Goal: Task Accomplishment & Management: Manage account settings

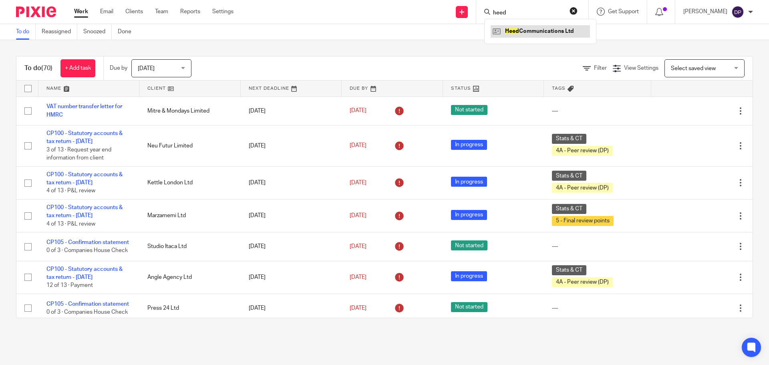
type input "heed"
click at [532, 31] on link at bounding box center [540, 31] width 99 height 12
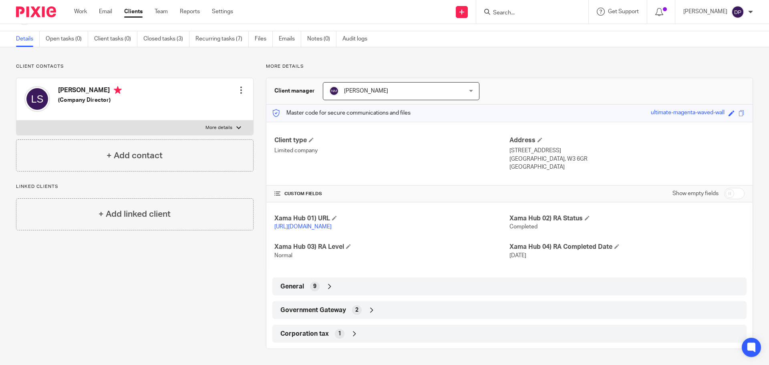
click at [364, 308] on div "Government Gateway 2" at bounding box center [509, 310] width 462 height 14
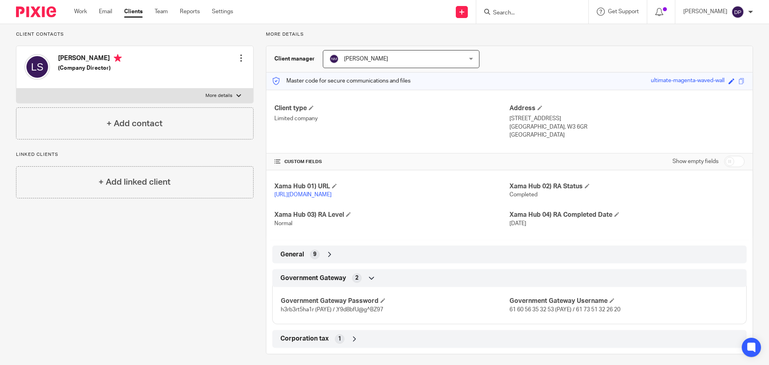
scroll to position [67, 0]
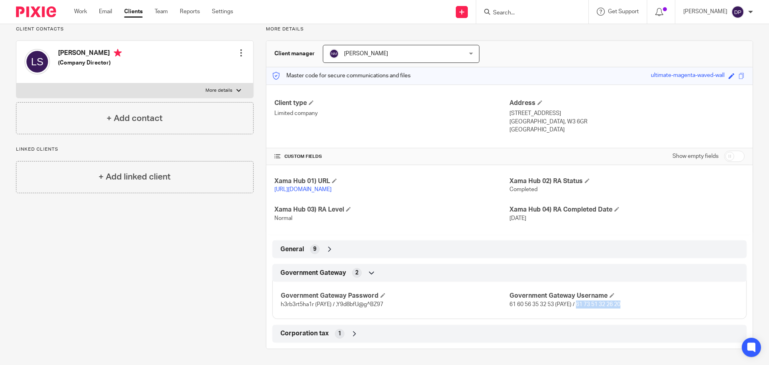
drag, startPoint x: 621, startPoint y: 305, endPoint x: 574, endPoint y: 303, distance: 46.9
click at [574, 303] on p "61 60 56 35 32 53 (PAYE) / 61 73 51 32 26 20" at bounding box center [624, 304] width 229 height 8
copy span "61 73 51 32 26 20"
drag, startPoint x: 371, startPoint y: 305, endPoint x: 334, endPoint y: 306, distance: 37.3
click at [334, 306] on span "h3rb3rt5ha1r (PAYE) / ,Y9d8bfU@g^BZ97" at bounding box center [332, 305] width 103 height 6
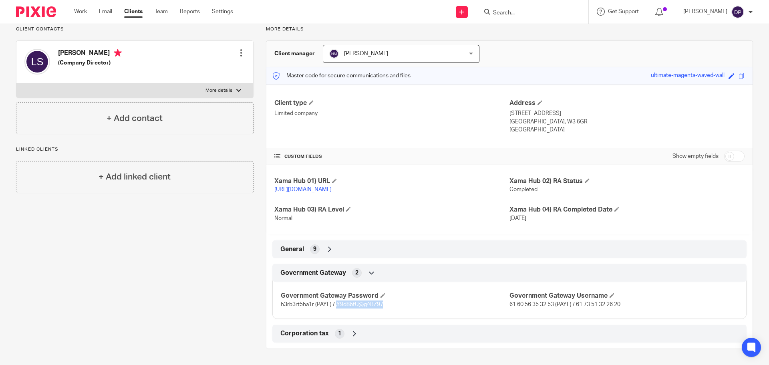
copy span ",Y9d8bfU@g^BZ97"
click at [550, 12] on input "Search" at bounding box center [528, 13] width 72 height 7
type input "heed"
click at [540, 33] on link at bounding box center [540, 31] width 99 height 12
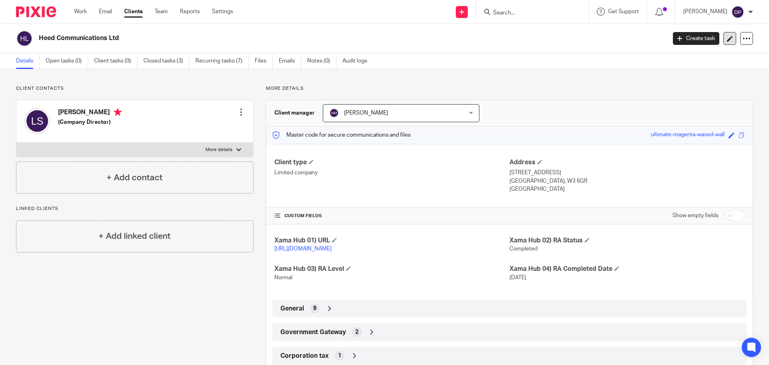
click at [727, 36] on icon at bounding box center [730, 39] width 6 height 6
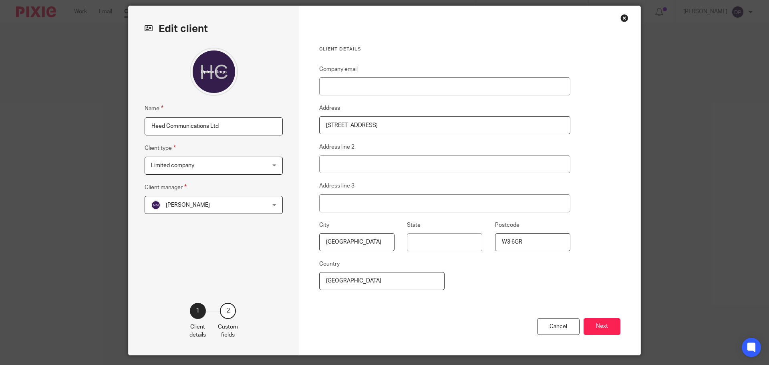
scroll to position [40, 0]
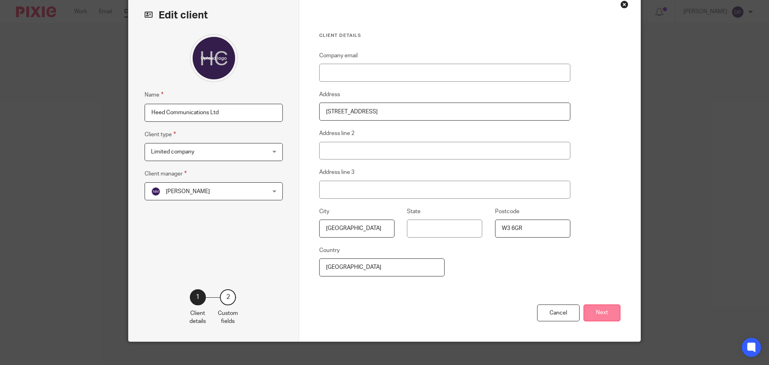
click at [613, 314] on button "Next" at bounding box center [602, 312] width 37 height 17
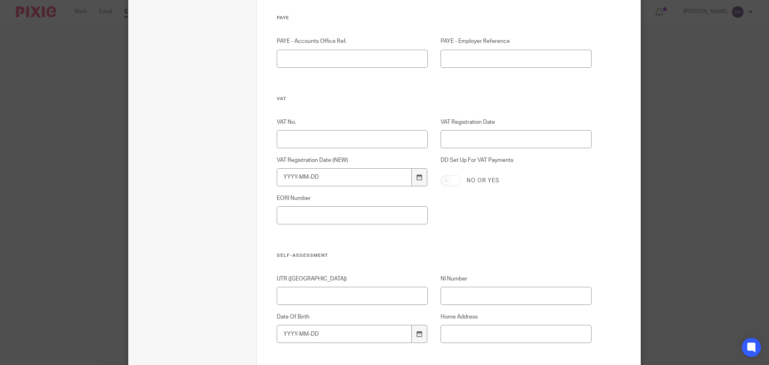
scroll to position [569, 0]
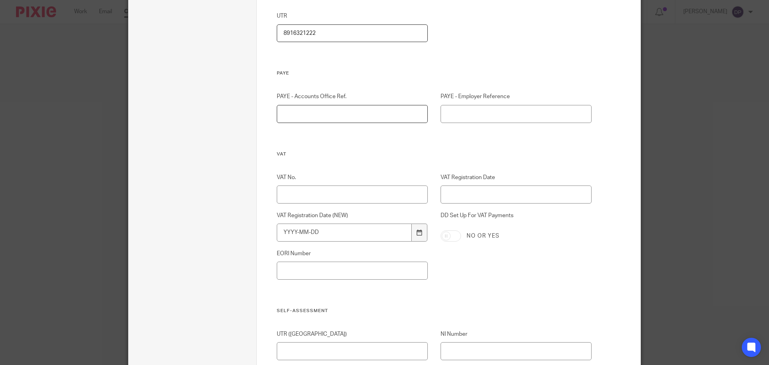
click at [330, 116] on input "PAYE - Accounts Office Ref." at bounding box center [352, 114] width 151 height 18
click at [311, 115] on input "PAYE - Accounts Office Ref." at bounding box center [352, 114] width 151 height 18
type input "120PE03587596"
type input "120/MF00873"
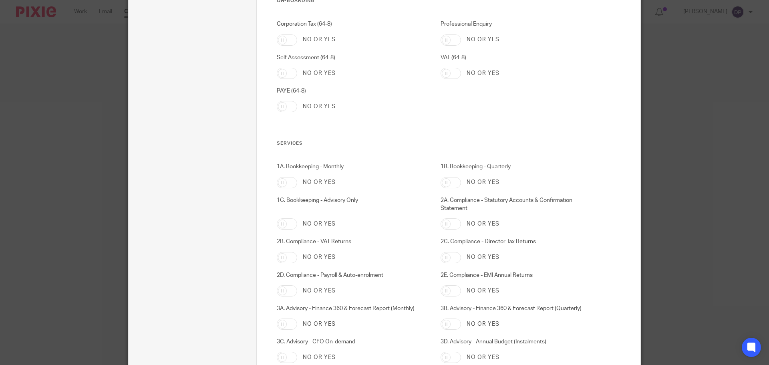
scroll to position [1250, 0]
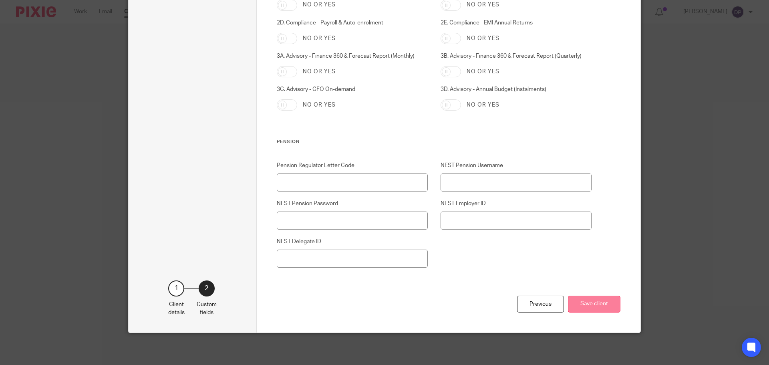
click at [589, 303] on button "Save client" at bounding box center [594, 304] width 52 height 17
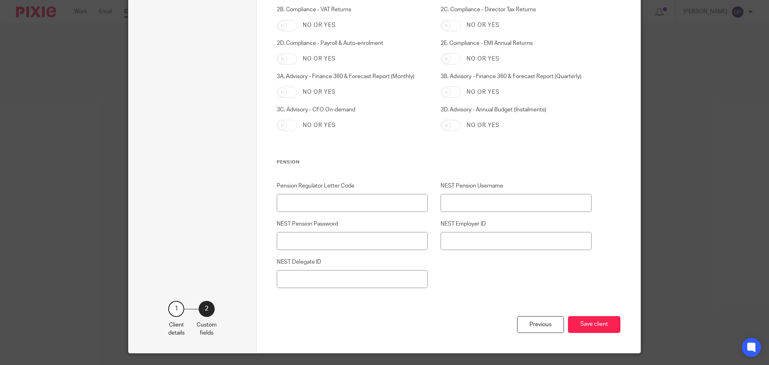
scroll to position [1210, 0]
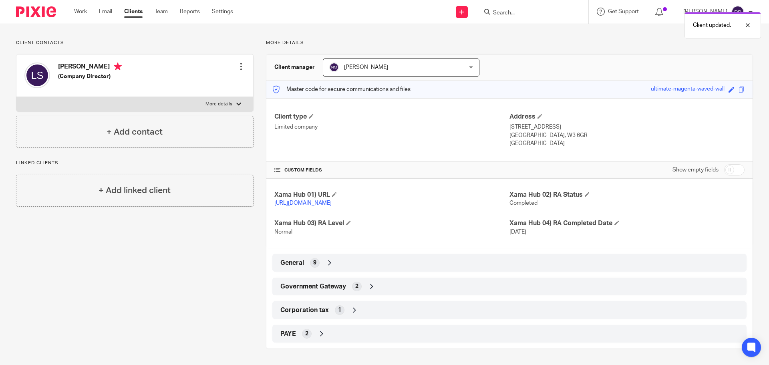
scroll to position [54, 0]
click at [355, 286] on span "2" at bounding box center [356, 286] width 3 height 8
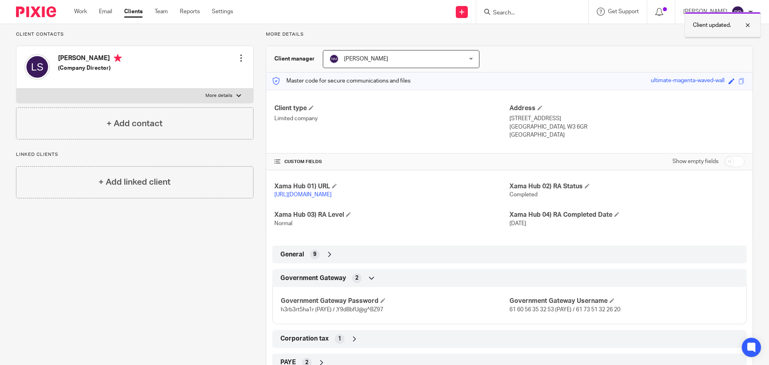
click at [748, 23] on div at bounding box center [742, 25] width 22 height 10
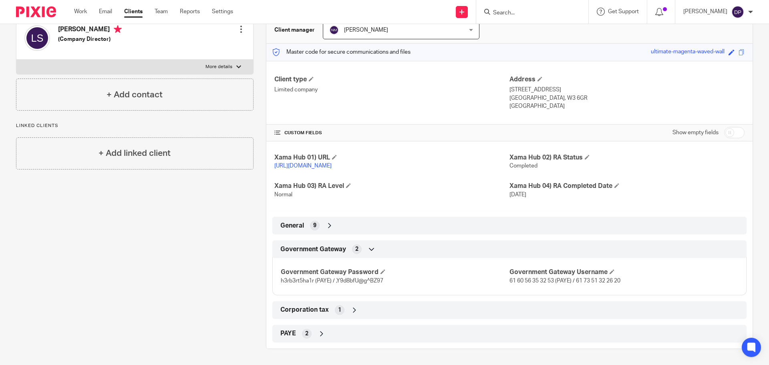
click at [324, 315] on div "Corporation tax 1" at bounding box center [509, 310] width 462 height 14
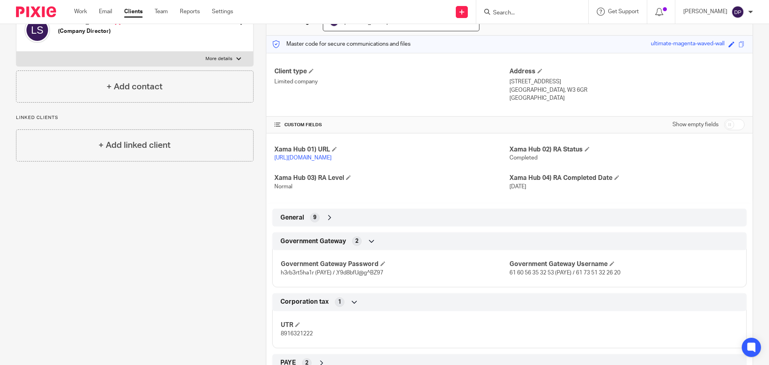
click at [297, 336] on span "8916321222" at bounding box center [297, 334] width 32 height 6
copy span "8916321222"
drag, startPoint x: 623, startPoint y: 280, endPoint x: 573, endPoint y: 280, distance: 49.3
click at [573, 277] on p "61 60 56 35 32 53 (PAYE) / 61 73 51 32 26 20" at bounding box center [624, 273] width 229 height 8
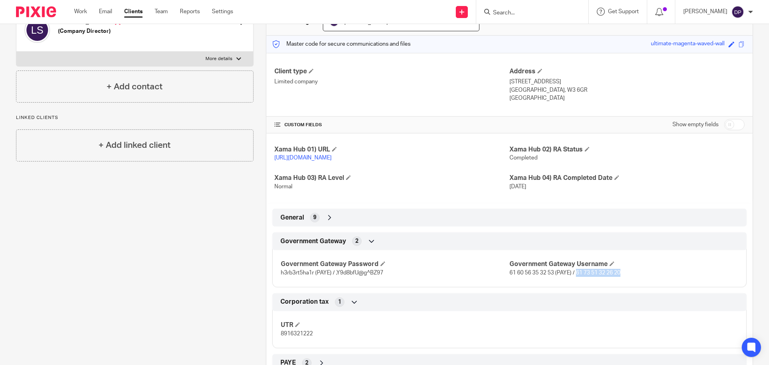
copy span "61 73 51 32 26 20"
drag, startPoint x: 383, startPoint y: 282, endPoint x: 334, endPoint y: 283, distance: 48.9
click at [334, 277] on p "h3rb3rt5ha1r (PAYE) / ,Y9d8bfU@g^BZ97" at bounding box center [395, 273] width 229 height 8
copy span ",Y9d8bfU@g^BZ97"
click at [301, 336] on span "8916321222" at bounding box center [297, 334] width 32 height 6
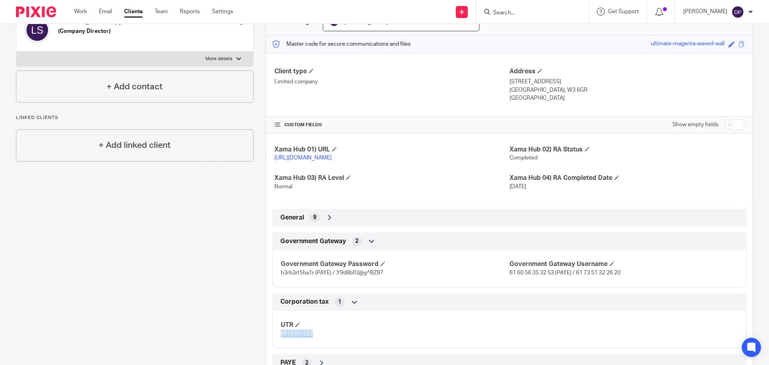
click at [301, 336] on span "8916321222" at bounding box center [297, 334] width 32 height 6
copy span "8916321222"
click at [329, 222] on icon at bounding box center [330, 218] width 8 height 8
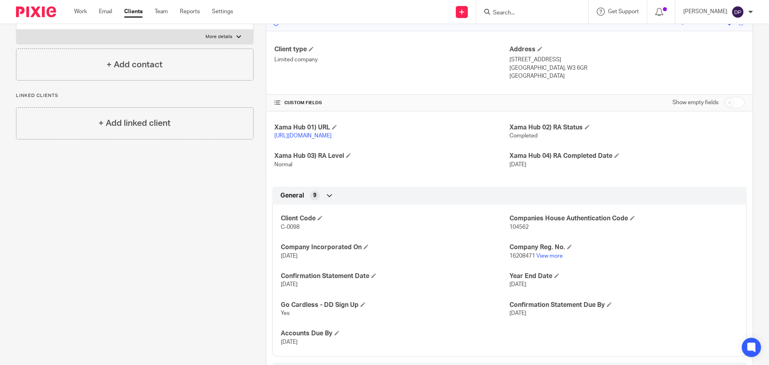
scroll to position [131, 0]
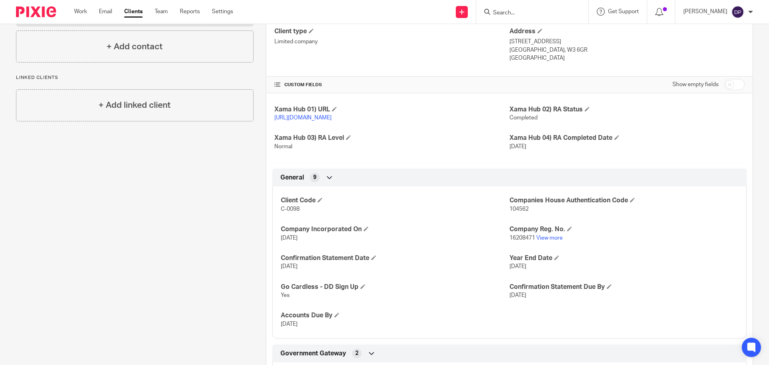
click at [517, 241] on span "16208471" at bounding box center [523, 238] width 26 height 6
copy p "16208471"
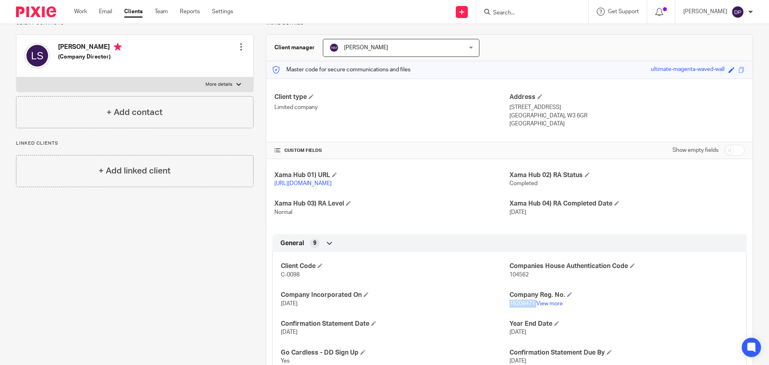
scroll to position [0, 0]
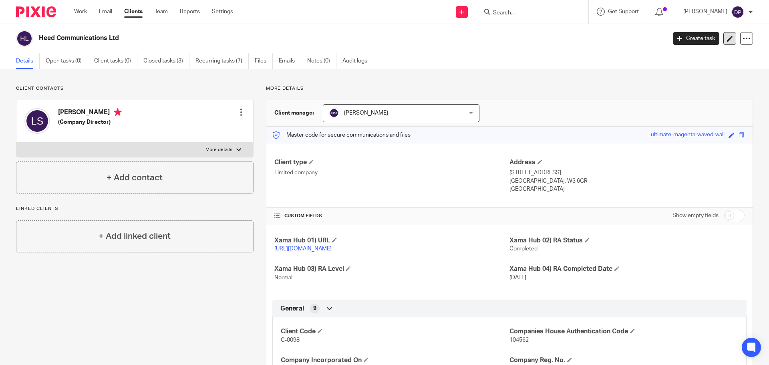
click at [723, 38] on link at bounding box center [729, 38] width 13 height 13
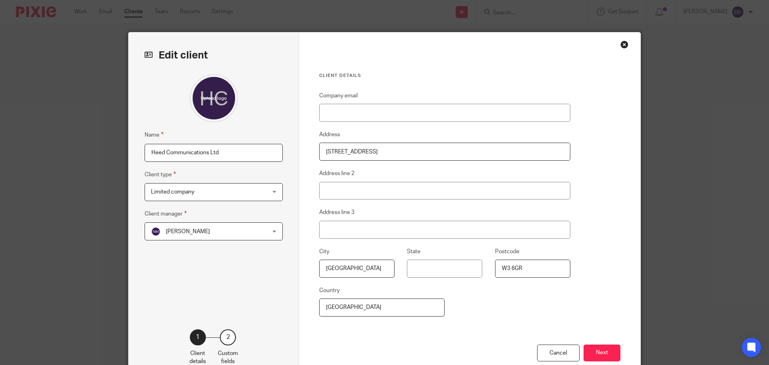
scroll to position [49, 0]
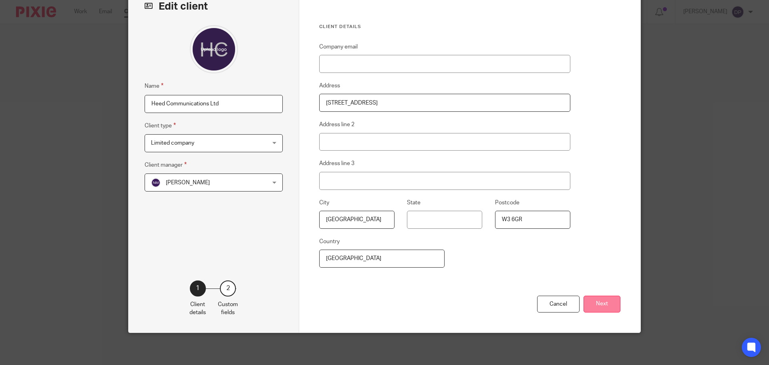
click at [598, 305] on button "Next" at bounding box center [602, 304] width 37 height 17
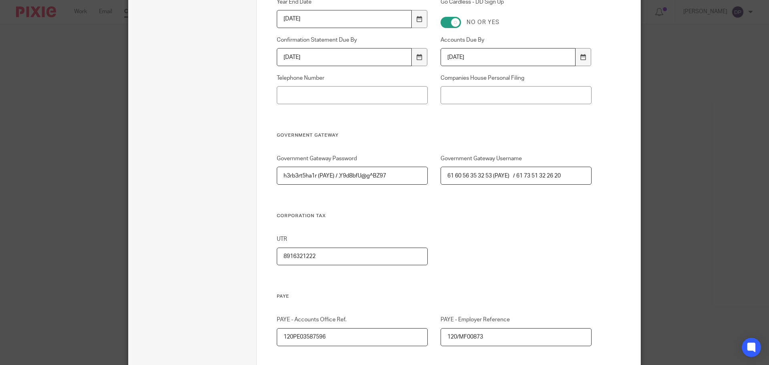
scroll to position [409, 0]
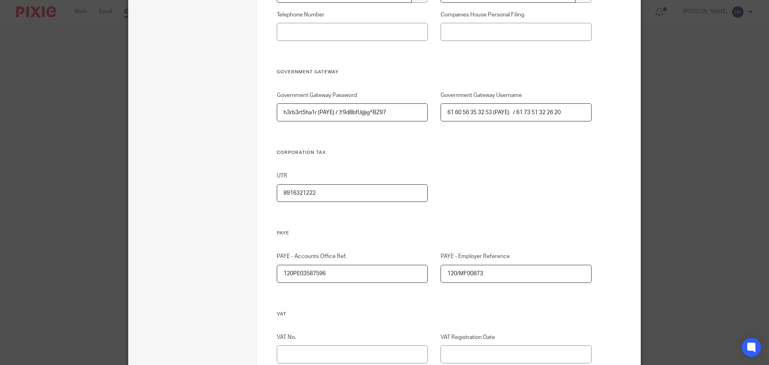
drag, startPoint x: 335, startPoint y: 111, endPoint x: 272, endPoint y: 112, distance: 62.9
click at [272, 112] on div "Government Gateway Password [SECURITY_DATA] (PAYE) / ,Y9d8bfU@g^BZ97" at bounding box center [346, 106] width 164 height 30
type input ",Y9d8bfU@g^BZ97"
click at [510, 111] on input "61 60 56 35 32 53 (PAYE) / 61 73 51 32 26 20" at bounding box center [516, 112] width 151 height 18
drag, startPoint x: 513, startPoint y: 111, endPoint x: 421, endPoint y: 115, distance: 91.4
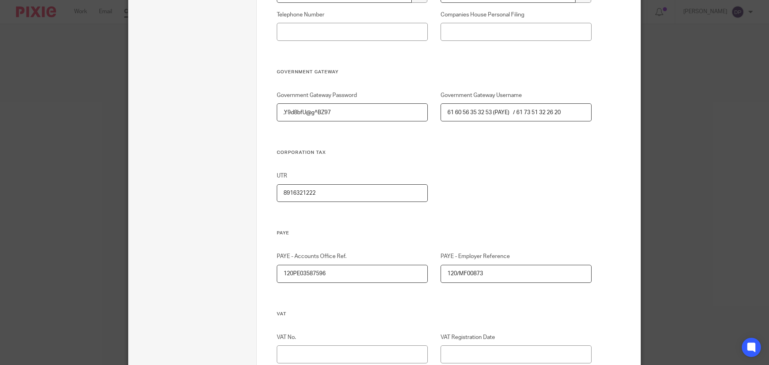
click at [421, 115] on div "Government Gateway Password [SECURITY_DATA] Government Gateway Username 61 60 5…" at bounding box center [428, 120] width 328 height 58
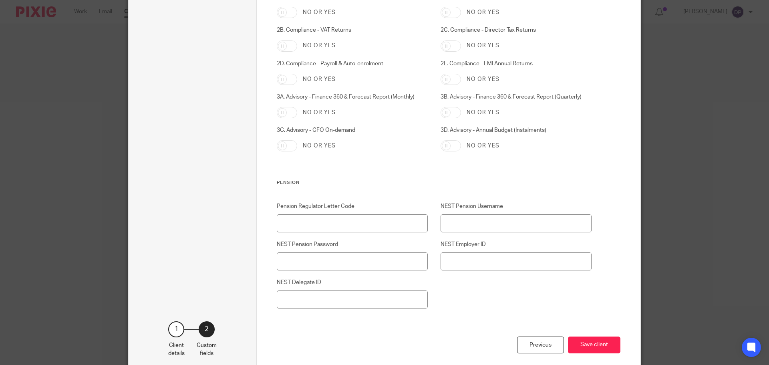
scroll to position [1211, 0]
type input "61 73 51 32 26 20"
click at [603, 347] on button "Save client" at bounding box center [594, 343] width 52 height 17
